Goal: Find specific page/section: Find specific page/section

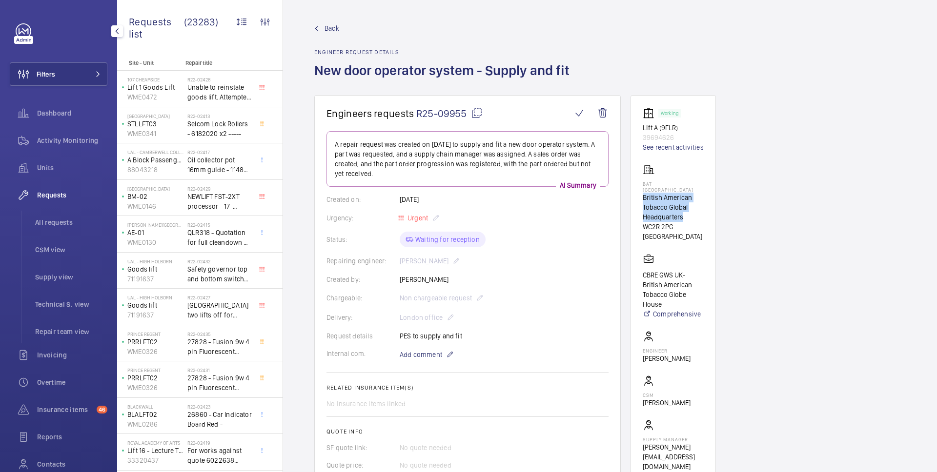
scroll to position [78, 0]
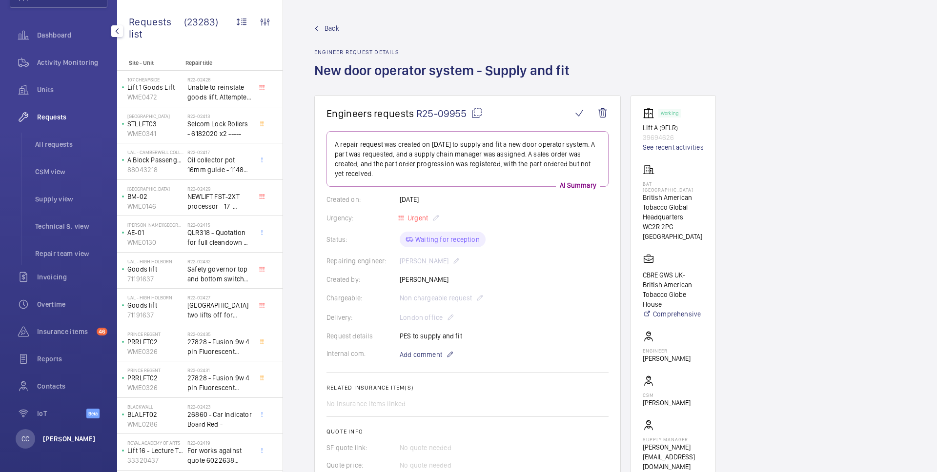
click at [50, 442] on p "[PERSON_NAME]" at bounding box center [69, 439] width 53 height 10
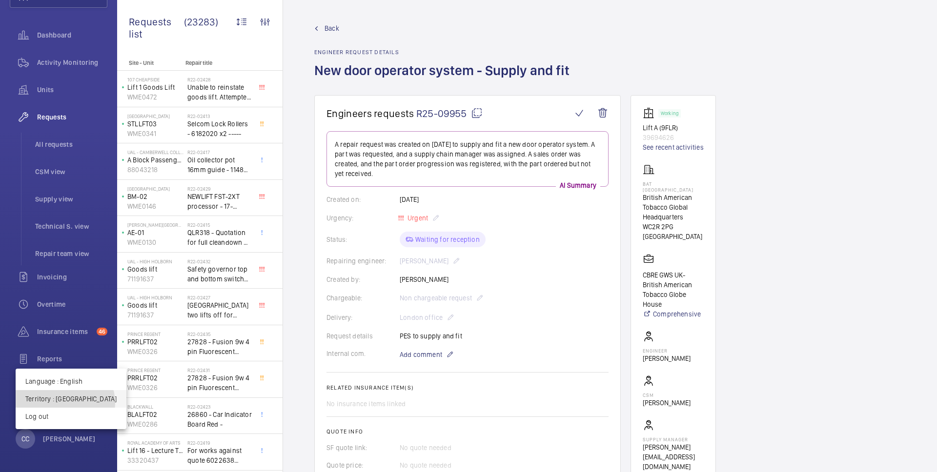
click at [64, 403] on p "Territory : United Kingdom" at bounding box center [70, 399] width 91 height 10
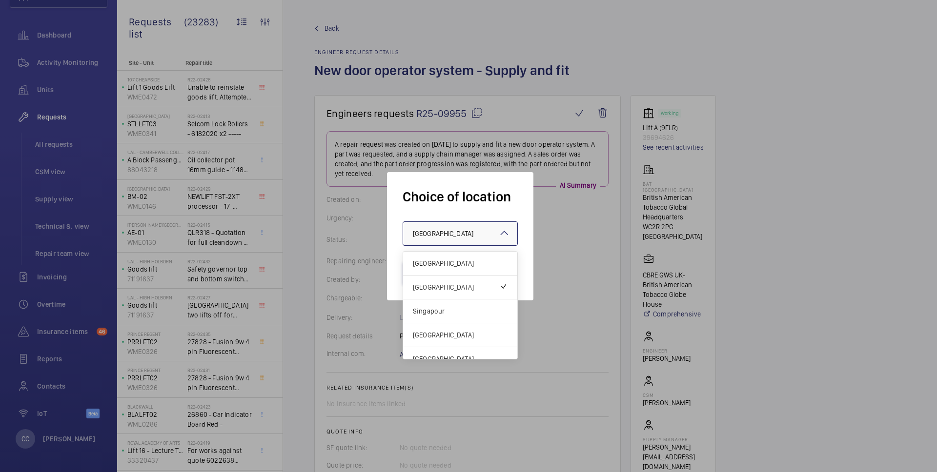
click at [443, 235] on span "United Kingdom" at bounding box center [443, 234] width 61 height 8
click at [428, 305] on div "Singapour" at bounding box center [460, 312] width 114 height 24
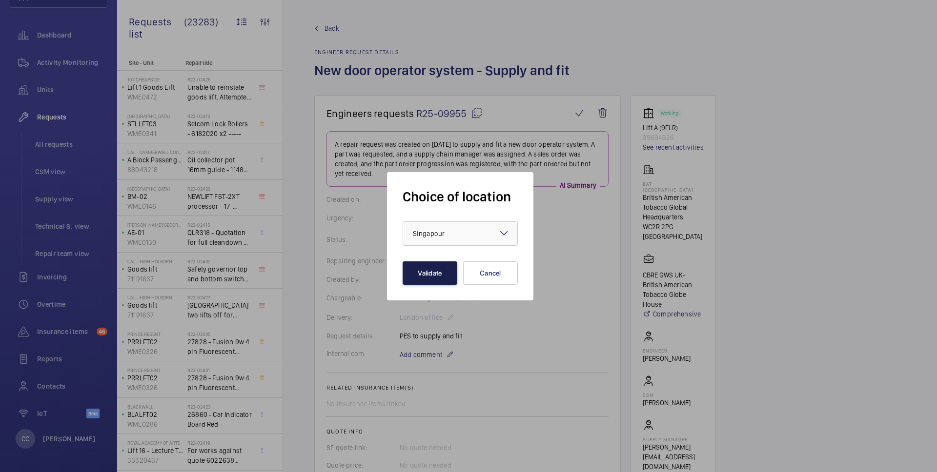
click at [423, 281] on button "Validate" at bounding box center [430, 273] width 55 height 23
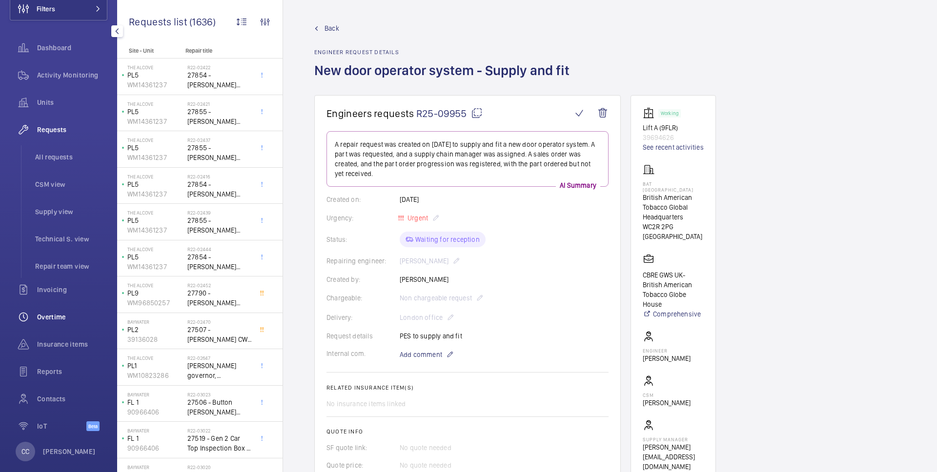
scroll to position [78, 0]
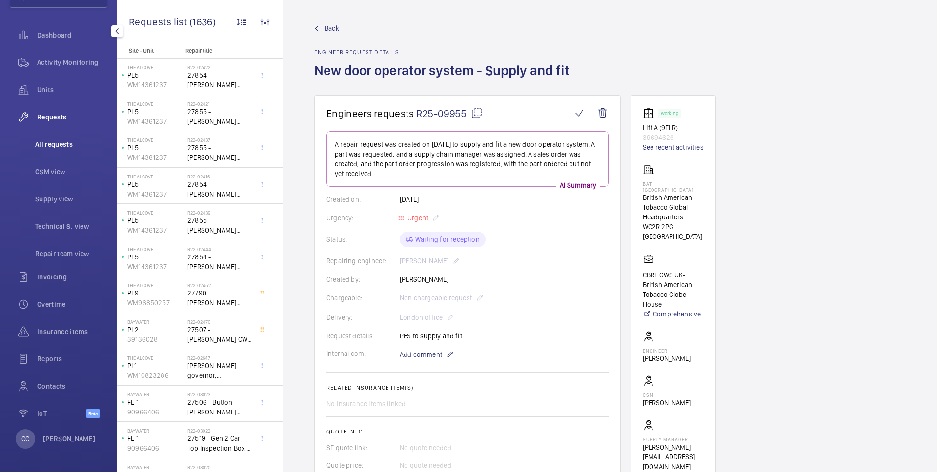
click at [43, 148] on span "All requests" at bounding box center [71, 145] width 72 height 10
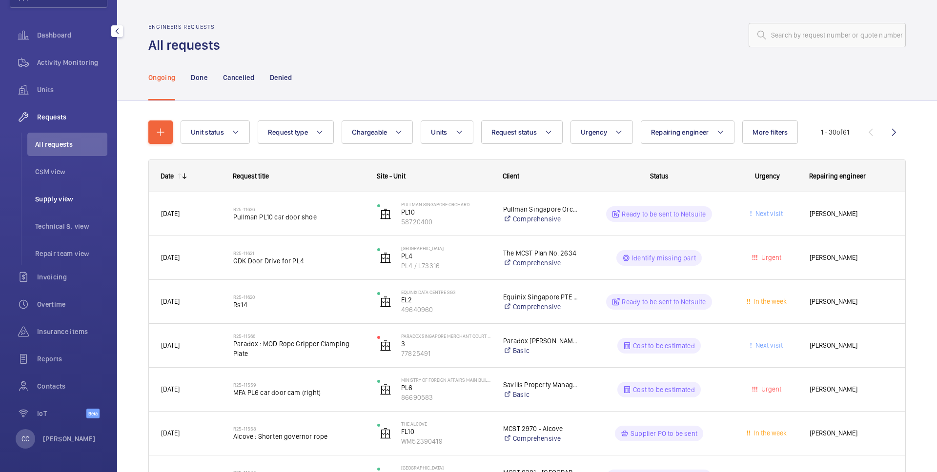
click at [48, 198] on span "Supply view" at bounding box center [71, 199] width 72 height 10
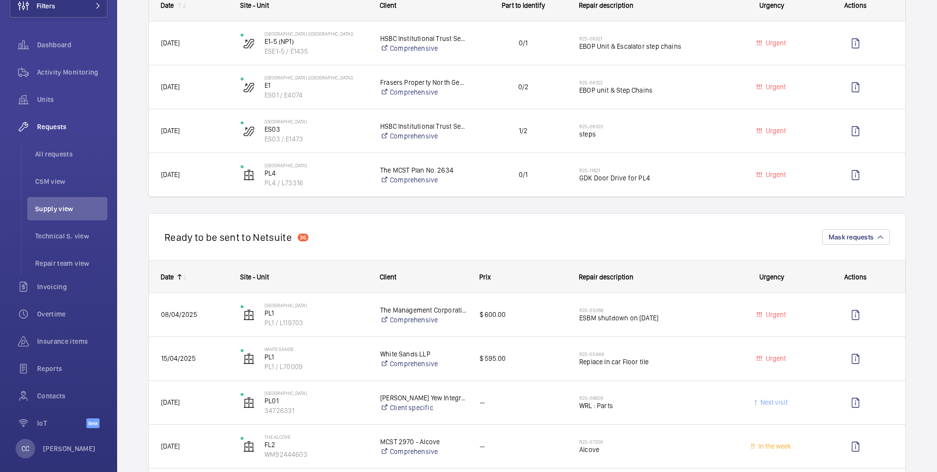
scroll to position [808, 0]
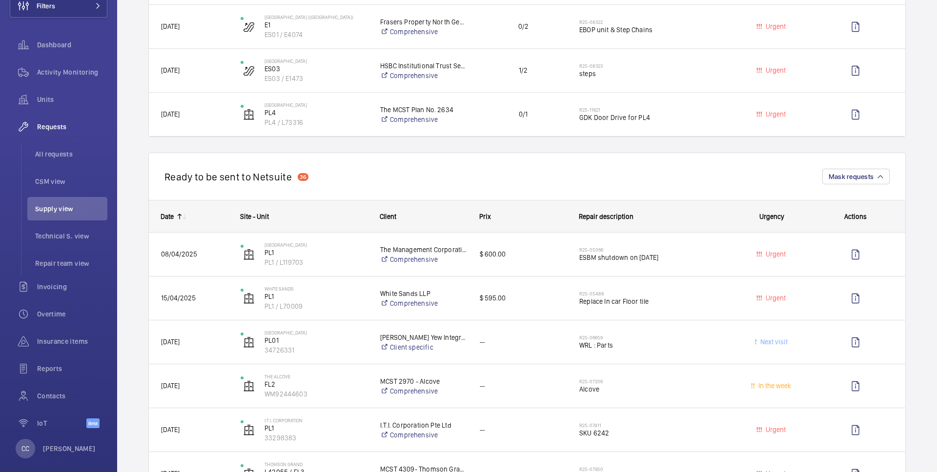
drag, startPoint x: 314, startPoint y: 180, endPoint x: 228, endPoint y: 177, distance: 85.9
click at [228, 177] on div "Ready to be sent to Netsuite 36 Mask requests" at bounding box center [526, 176] width 757 height 47
click at [373, 178] on div "Ready to be sent to Netsuite 36 Mask requests" at bounding box center [526, 176] width 757 height 47
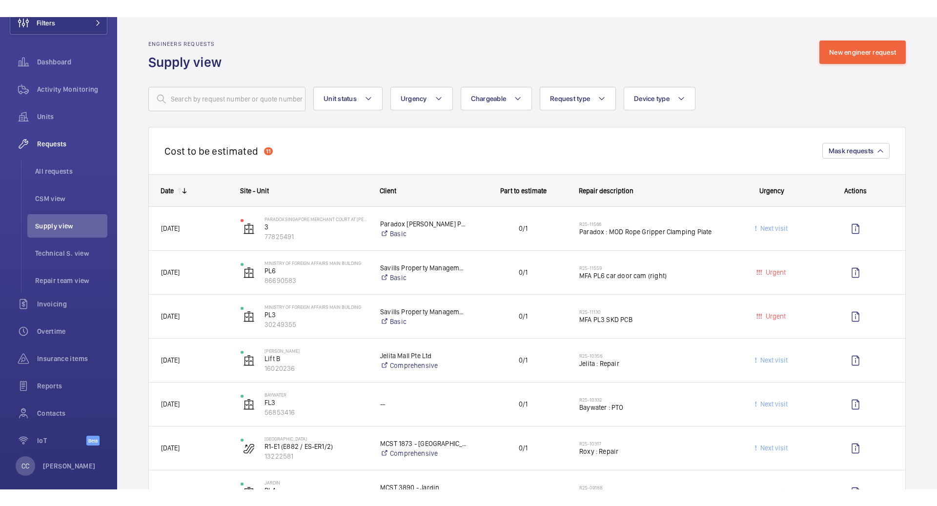
scroll to position [44, 0]
